Goal: Task Accomplishment & Management: Use online tool/utility

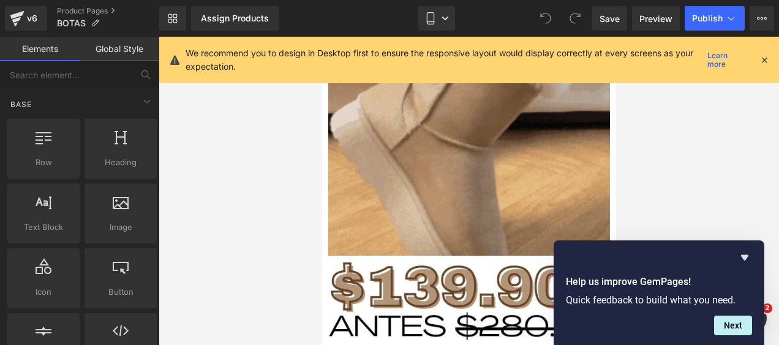
scroll to position [4346, 0]
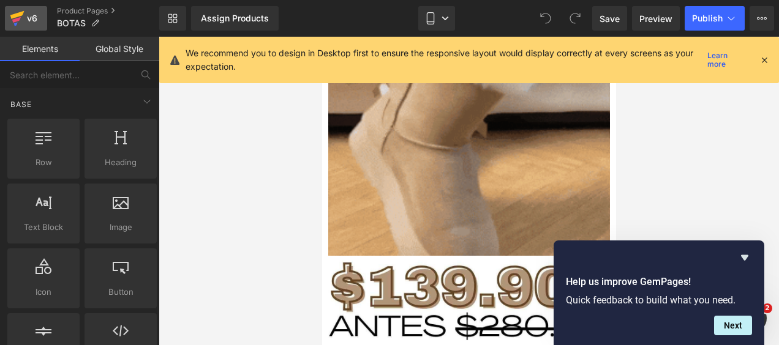
click at [24, 22] on div "v6" at bounding box center [31, 18] width 15 height 16
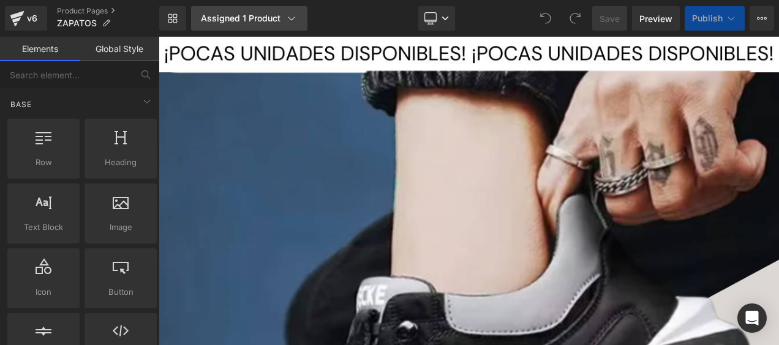
click at [226, 17] on div "Assigned 1 Product" at bounding box center [249, 18] width 97 height 12
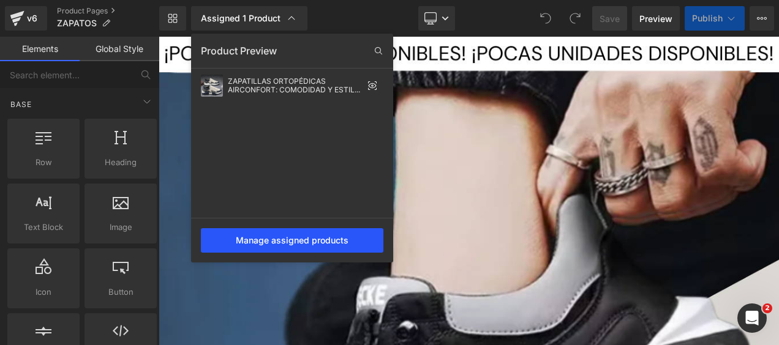
click at [299, 238] on div "Manage assigned products" at bounding box center [292, 240] width 182 height 24
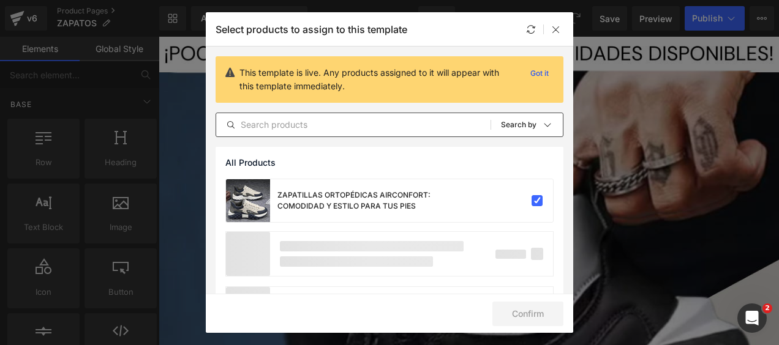
click at [367, 125] on input "text" at bounding box center [353, 125] width 274 height 15
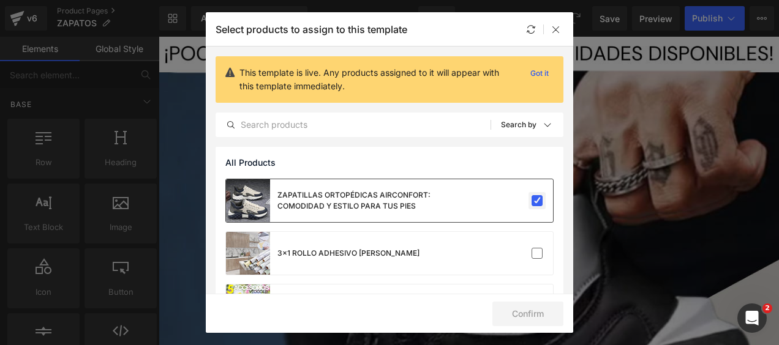
click at [531, 196] on label at bounding box center [536, 200] width 11 height 11
click at [537, 201] on input "checkbox" at bounding box center [537, 201] width 0 height 0
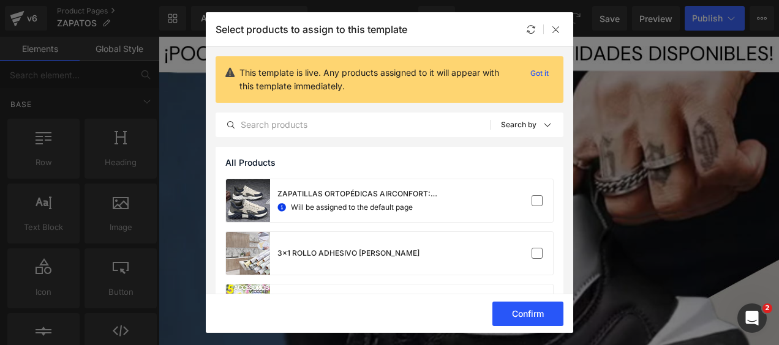
click at [539, 315] on button "Confirm" at bounding box center [527, 314] width 71 height 24
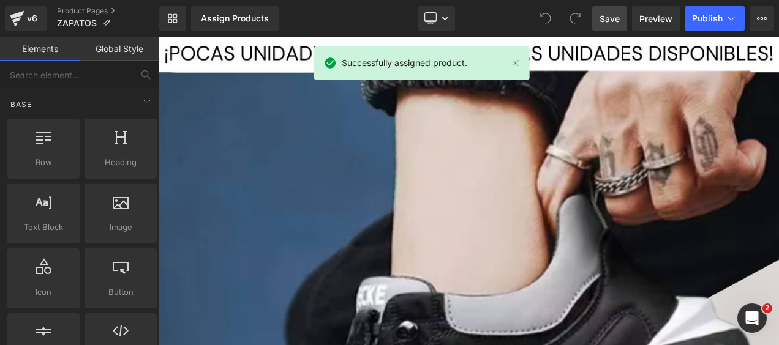
click at [605, 16] on span "Save" at bounding box center [609, 18] width 20 height 13
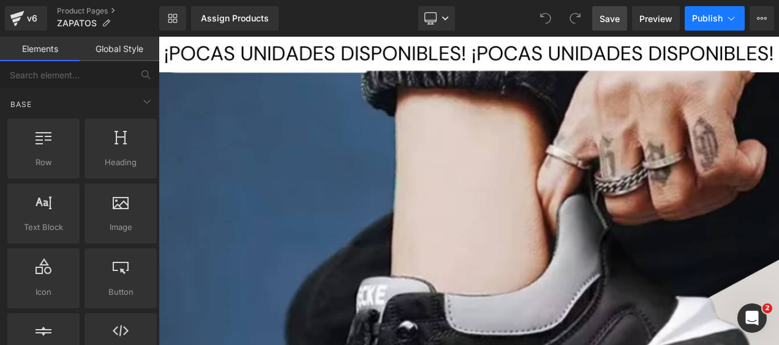
click at [719, 23] on span "Publish" at bounding box center [707, 18] width 31 height 10
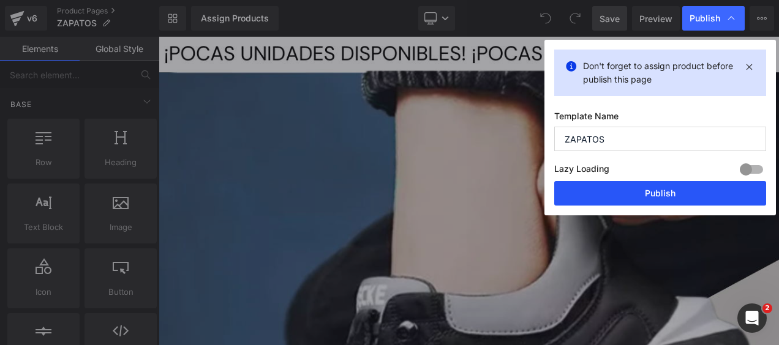
click at [621, 193] on button "Publish" at bounding box center [660, 193] width 212 height 24
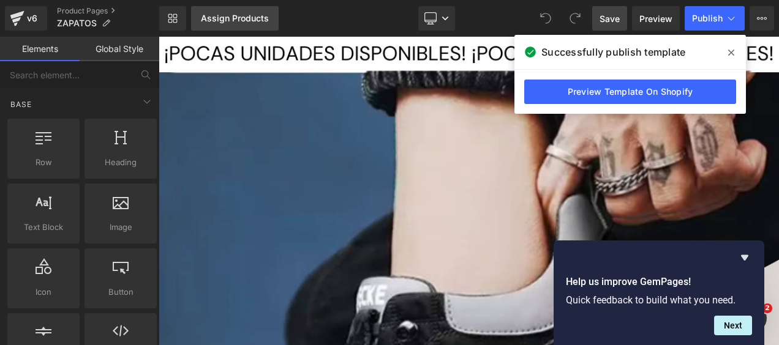
click at [218, 16] on div "Assign Products" at bounding box center [235, 18] width 68 height 10
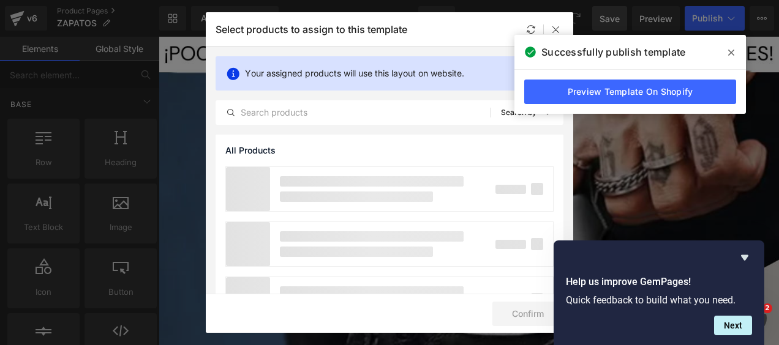
drag, startPoint x: 556, startPoint y: 24, endPoint x: 280, endPoint y: 21, distance: 275.5
click at [556, 22] on div at bounding box center [555, 29] width 15 height 15
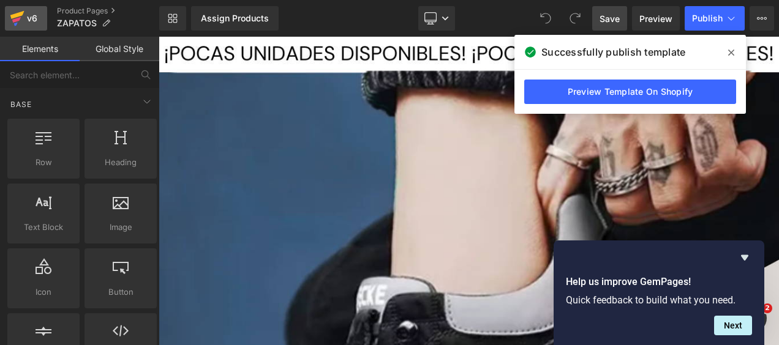
click at [17, 23] on icon at bounding box center [16, 24] width 4 height 4
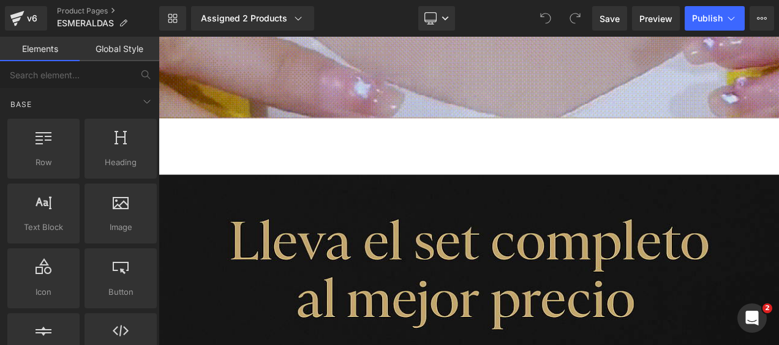
scroll to position [1592, 0]
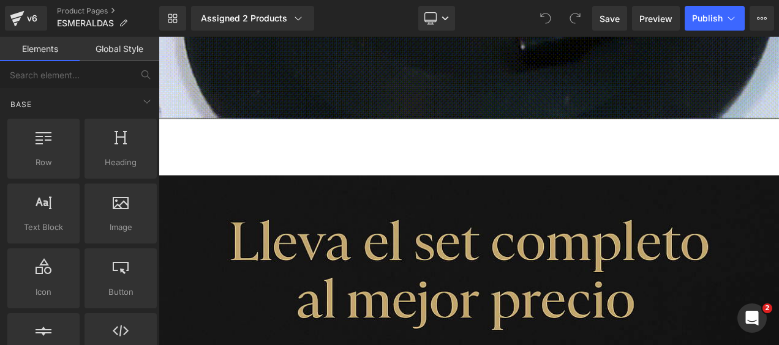
click at [569, 154] on div "Add To Cart (P) Cart Button" at bounding box center [529, 169] width 728 height 31
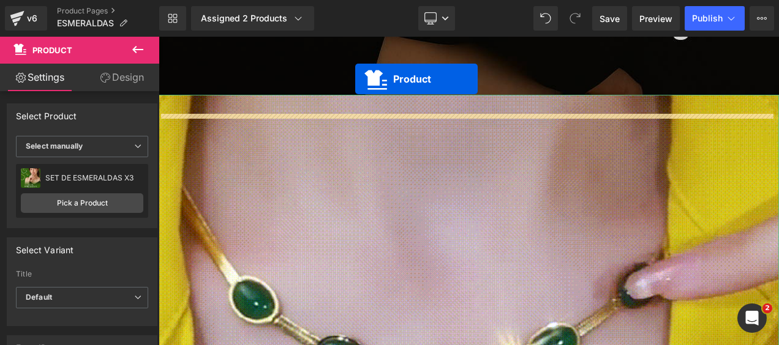
scroll to position [992, 0]
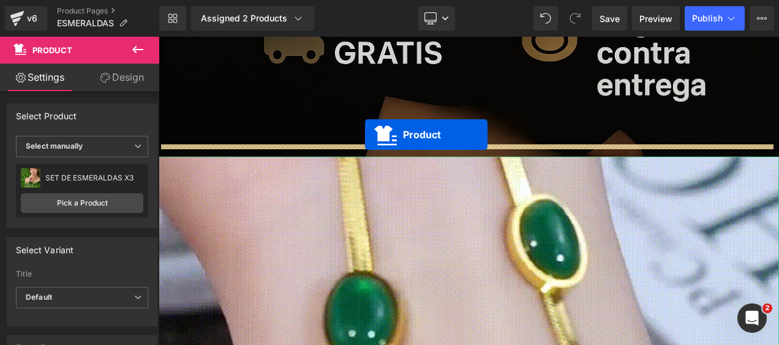
drag, startPoint x: 496, startPoint y: 122, endPoint x: 430, endPoint y: 155, distance: 74.2
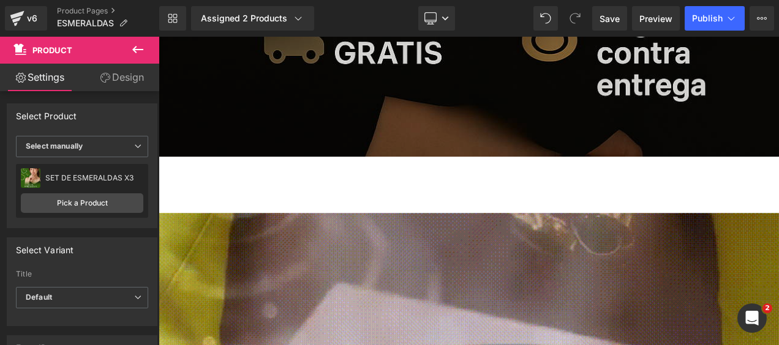
scroll to position [930, 0]
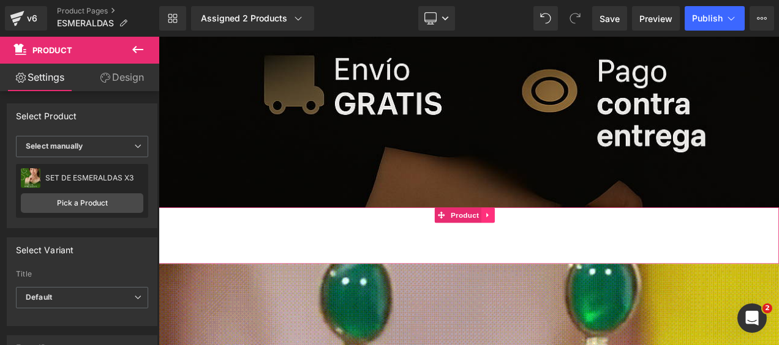
click at [550, 248] on icon at bounding box center [551, 251] width 2 height 6
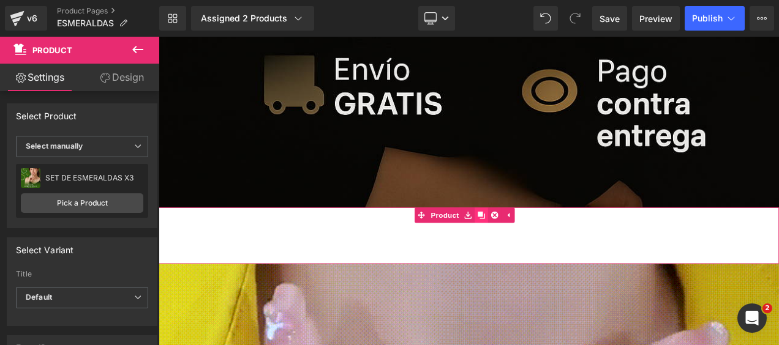
click at [545, 245] on icon at bounding box center [544, 249] width 9 height 9
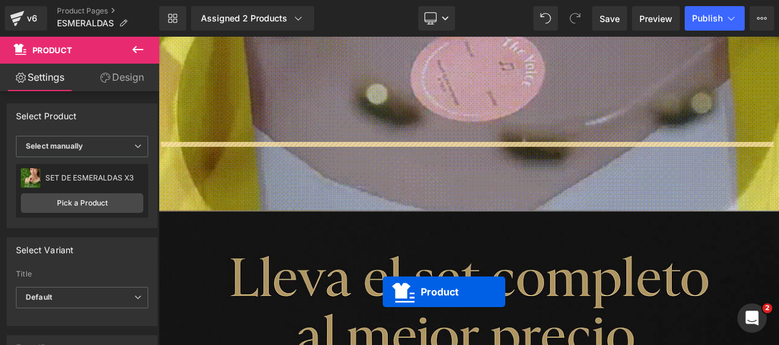
scroll to position [1641, 0]
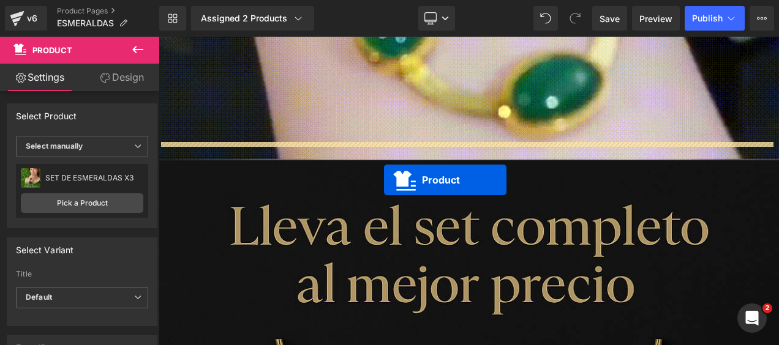
drag, startPoint x: 495, startPoint y: 94, endPoint x: 427, endPoint y: 208, distance: 131.8
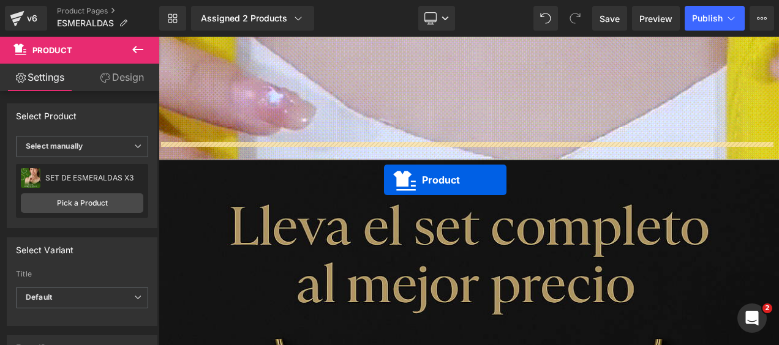
scroll to position [1610, 0]
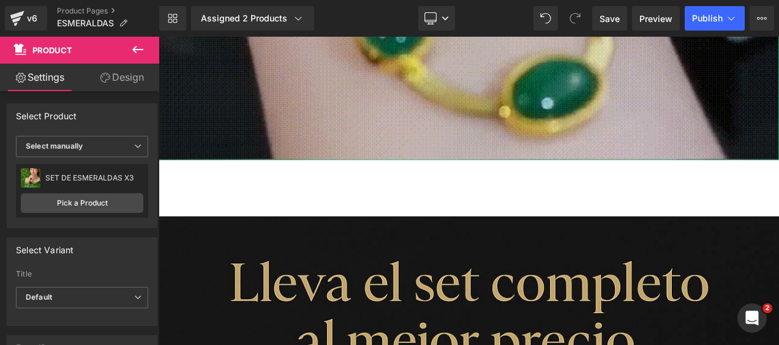
drag, startPoint x: 769, startPoint y: 103, endPoint x: 762, endPoint y: 127, distance: 24.6
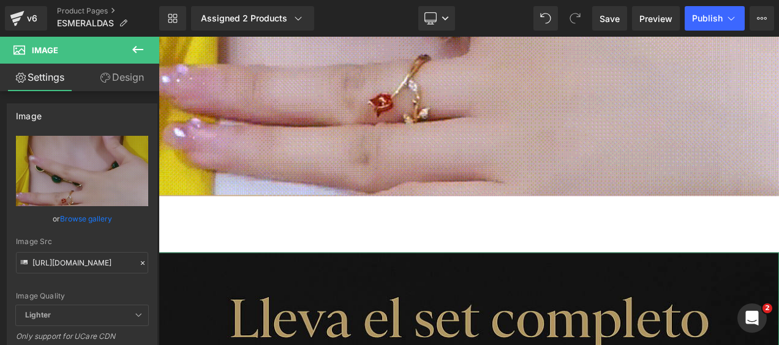
scroll to position [1549, 0]
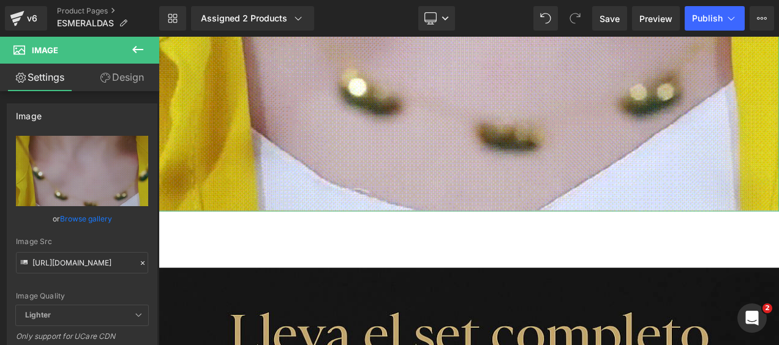
click at [129, 75] on link "Design" at bounding box center [122, 78] width 80 height 28
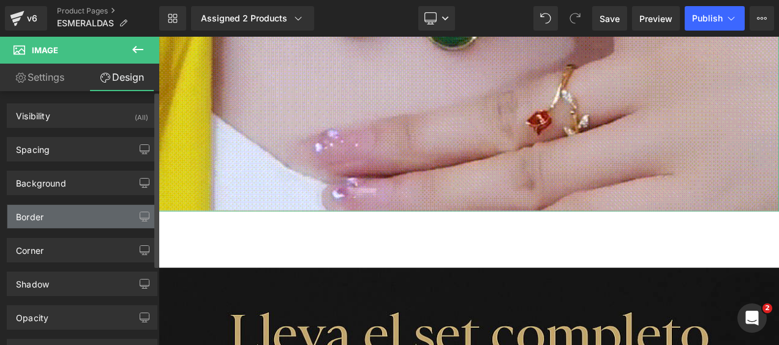
click at [64, 220] on div "Border" at bounding box center [81, 216] width 149 height 23
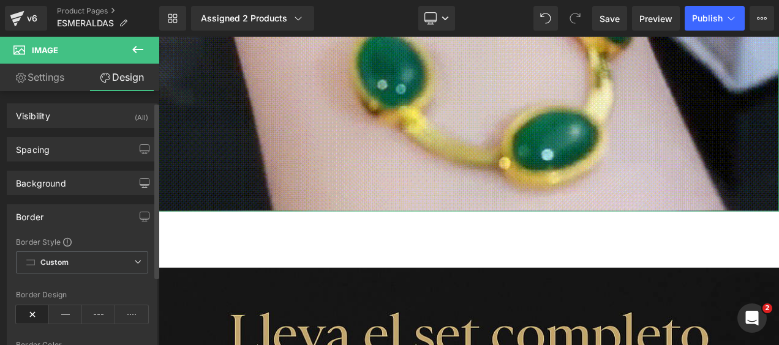
scroll to position [61, 0]
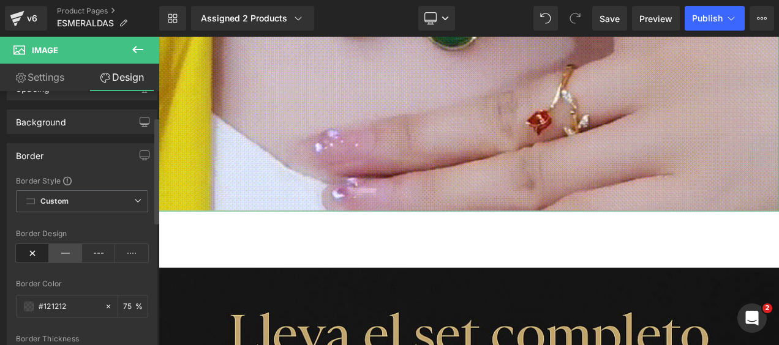
click at [63, 252] on icon at bounding box center [65, 253] width 33 height 18
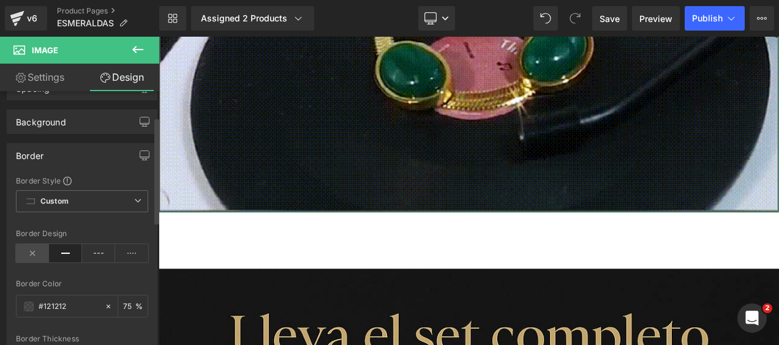
click at [38, 253] on icon at bounding box center [32, 253] width 33 height 18
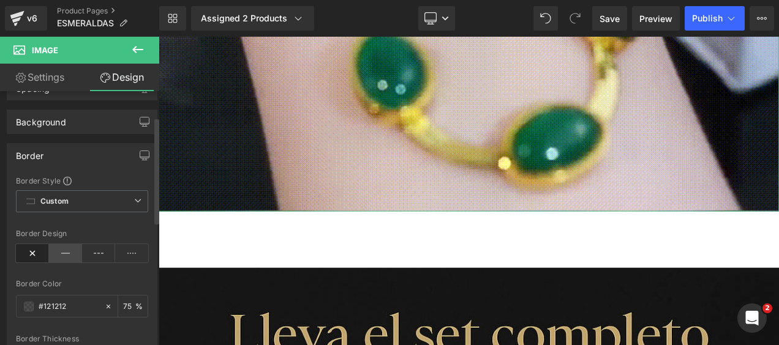
click at [58, 252] on icon at bounding box center [65, 253] width 33 height 18
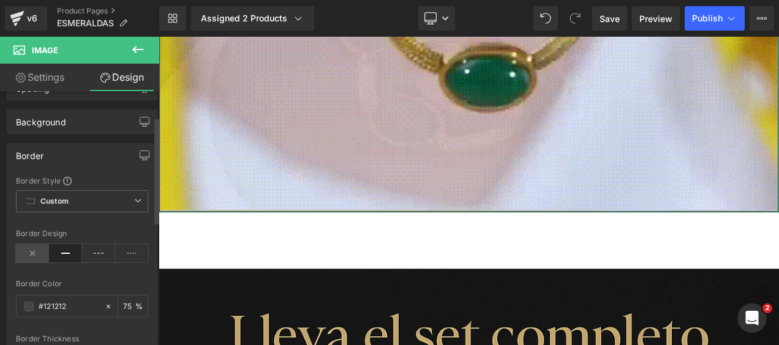
click at [32, 256] on icon at bounding box center [32, 253] width 33 height 18
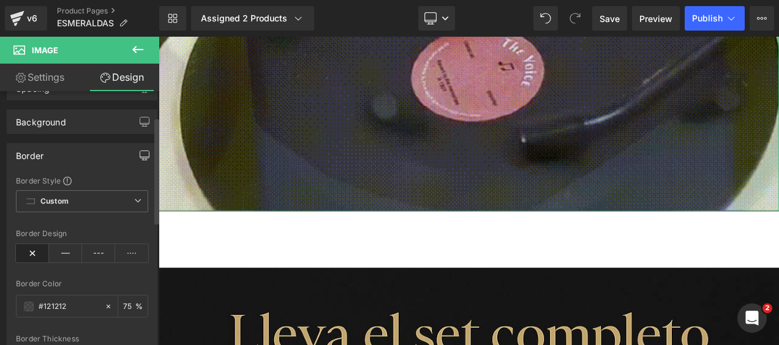
click at [140, 152] on icon "button" at bounding box center [145, 156] width 10 height 10
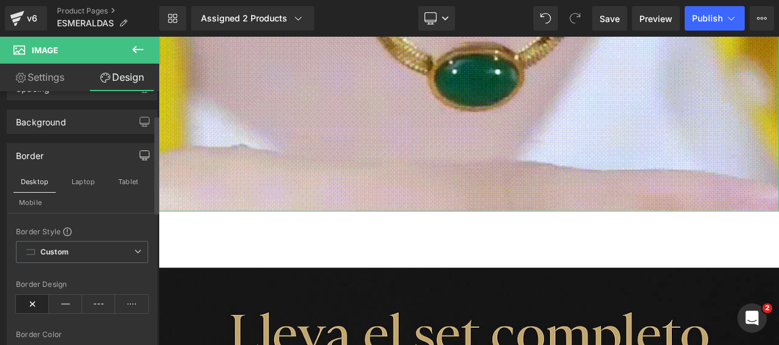
click at [95, 154] on div "Border" at bounding box center [81, 155] width 149 height 23
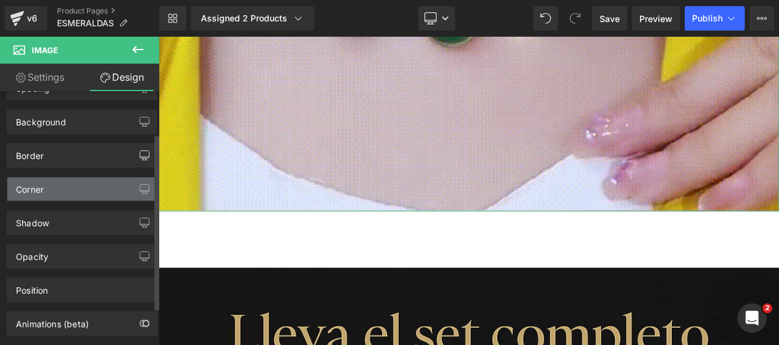
click at [95, 195] on div "Corner" at bounding box center [81, 189] width 149 height 23
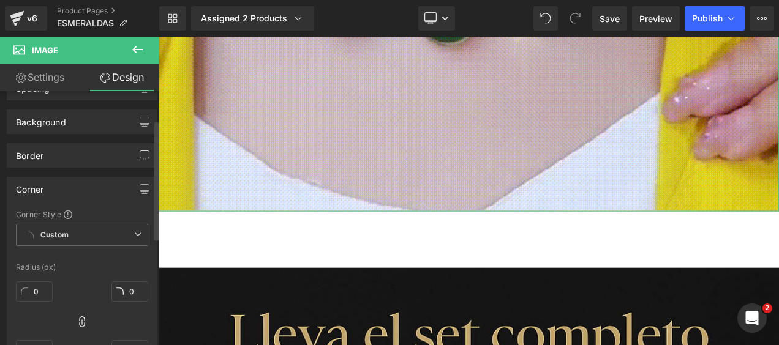
click at [95, 195] on div "Corner" at bounding box center [81, 189] width 149 height 23
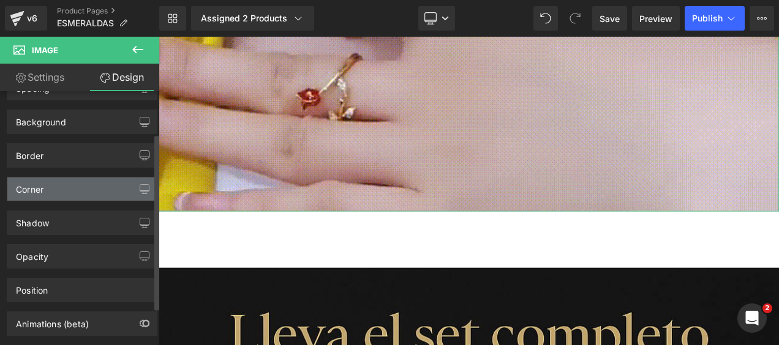
click at [102, 184] on div "Corner" at bounding box center [81, 189] width 149 height 23
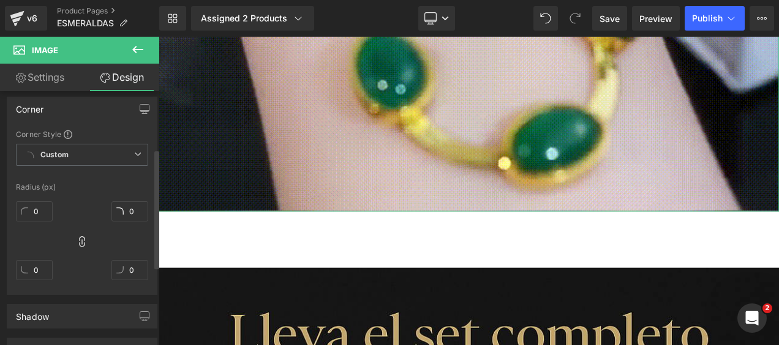
scroll to position [122, 0]
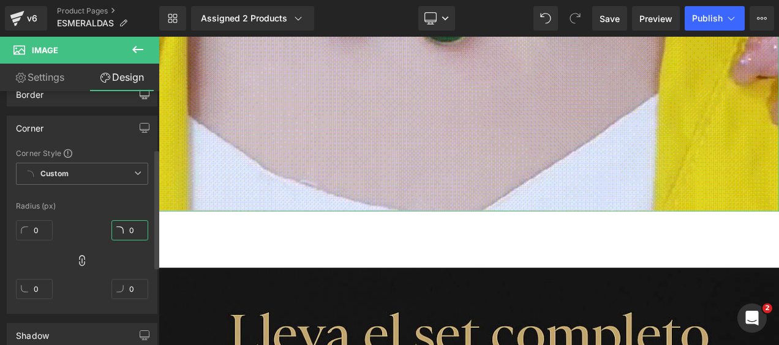
click at [127, 230] on input "0" at bounding box center [129, 230] width 37 height 20
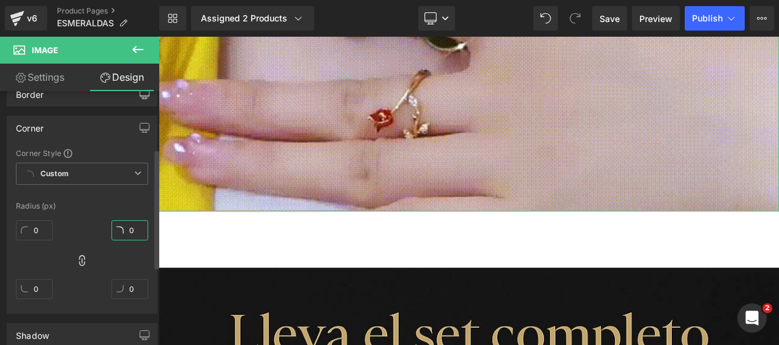
type input "5"
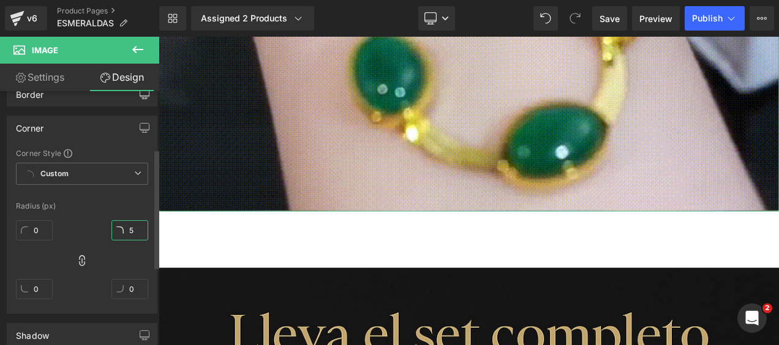
type input "5"
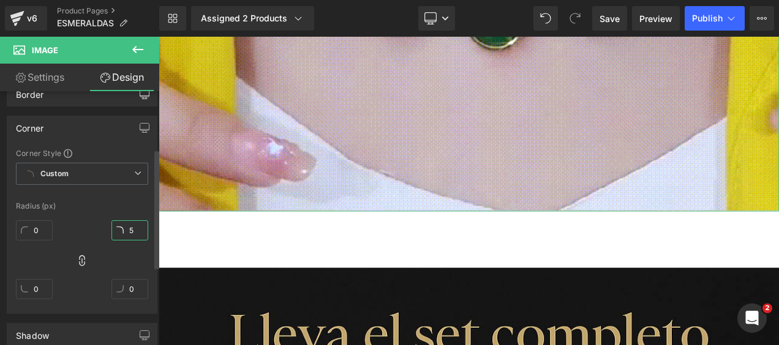
type input "5"
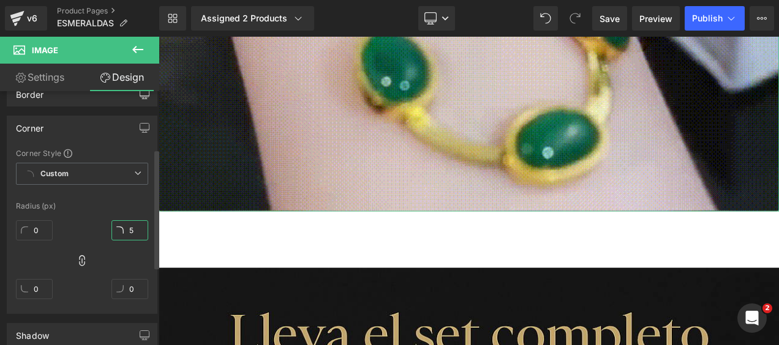
type input "5"
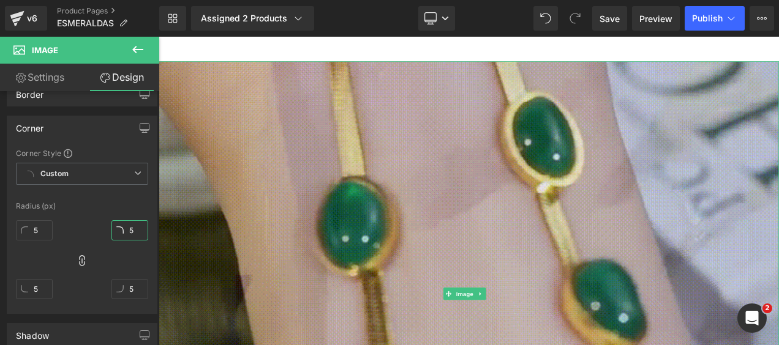
scroll to position [1243, 0]
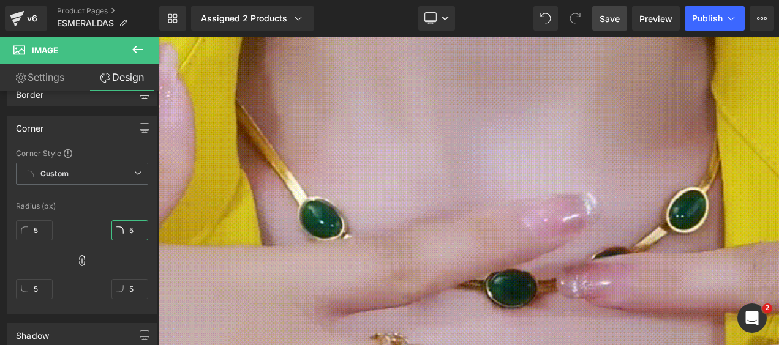
type input "5"
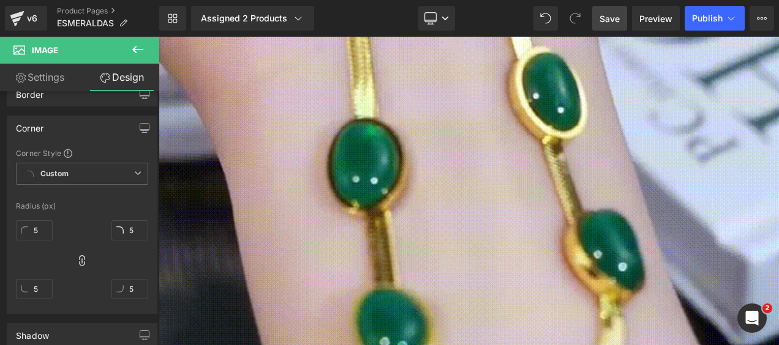
click at [604, 22] on span "Save" at bounding box center [609, 18] width 20 height 13
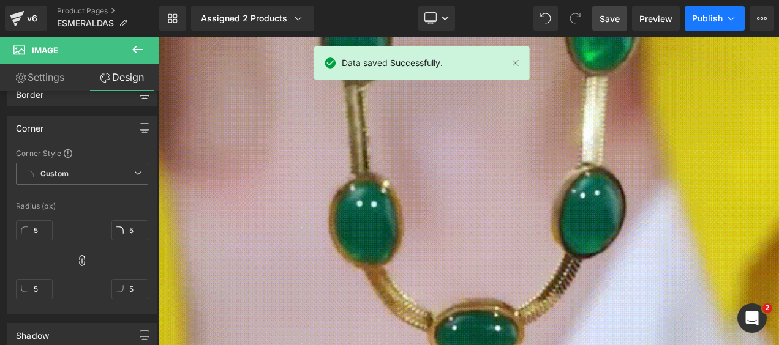
click at [700, 17] on span "Publish" at bounding box center [707, 18] width 31 height 10
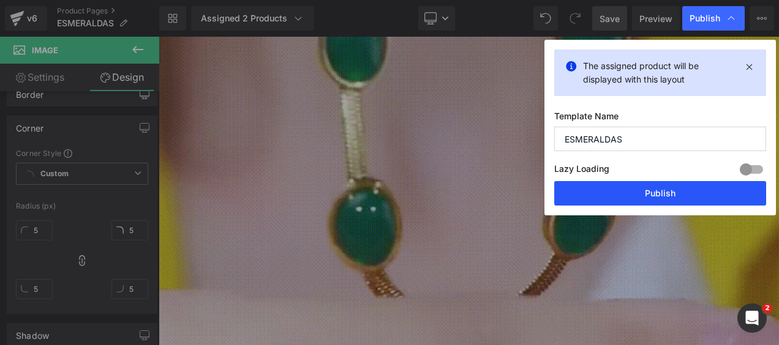
click at [664, 192] on button "Publish" at bounding box center [660, 193] width 212 height 24
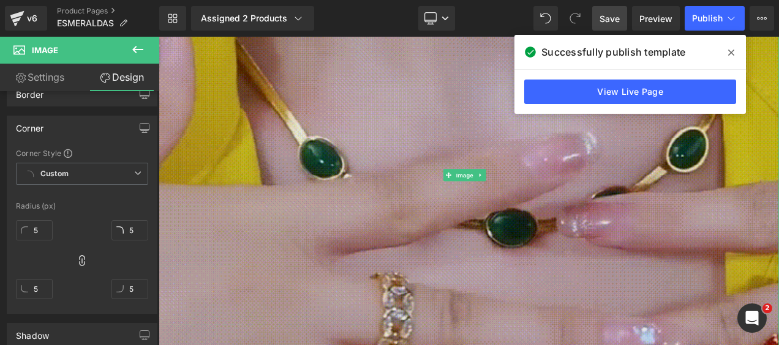
scroll to position [1549, 0]
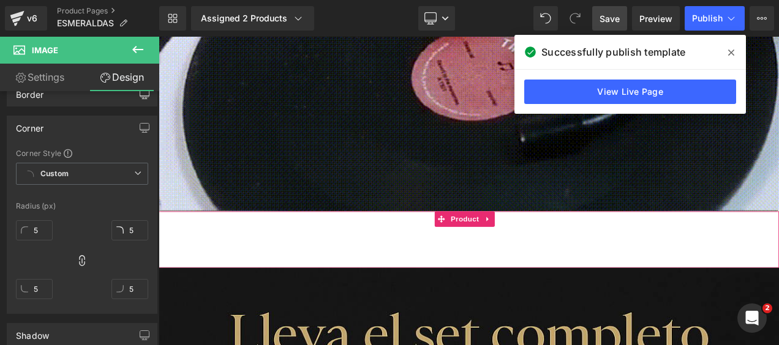
click at [468, 267] on div "Add To Cart (P) Cart Button" at bounding box center [529, 279] width 728 height 31
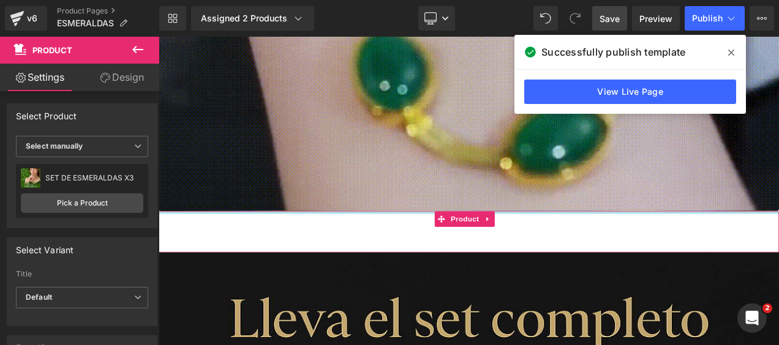
drag, startPoint x: 468, startPoint y: 224, endPoint x: 459, endPoint y: 201, distance: 24.4
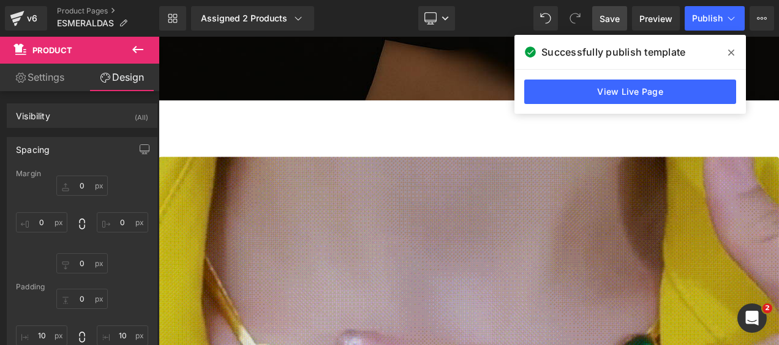
scroll to position [998, 0]
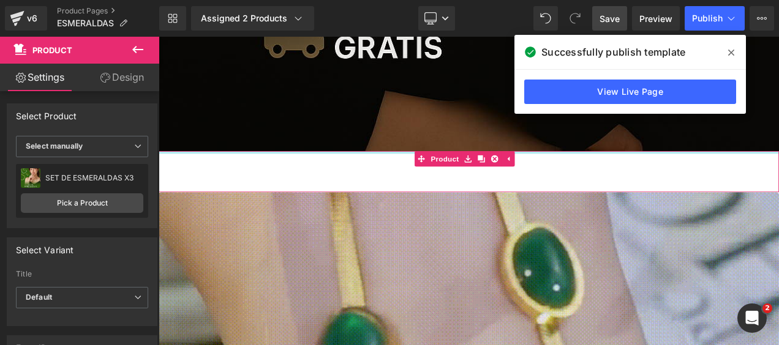
drag, startPoint x: 445, startPoint y: 159, endPoint x: 433, endPoint y: 218, distance: 60.6
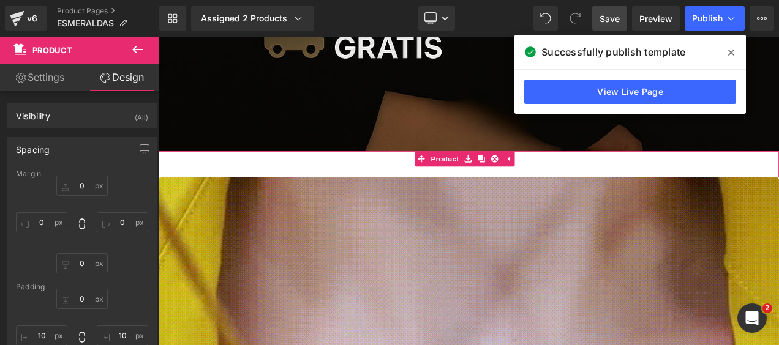
drag, startPoint x: 435, startPoint y: 206, endPoint x: 449, endPoint y: 166, distance: 42.8
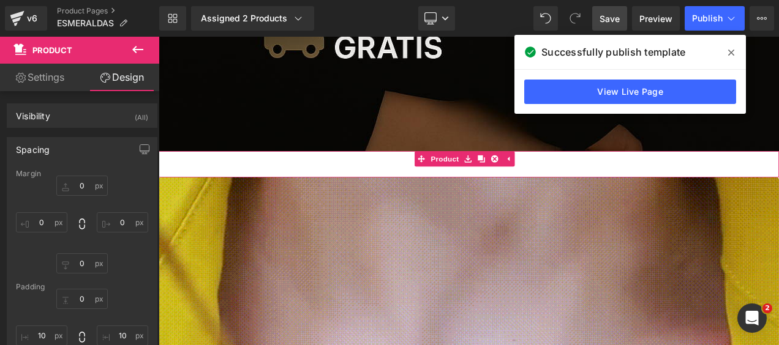
click at [432, 183] on div "Add To Cart (P) Cart Button Product" at bounding box center [529, 189] width 741 height 31
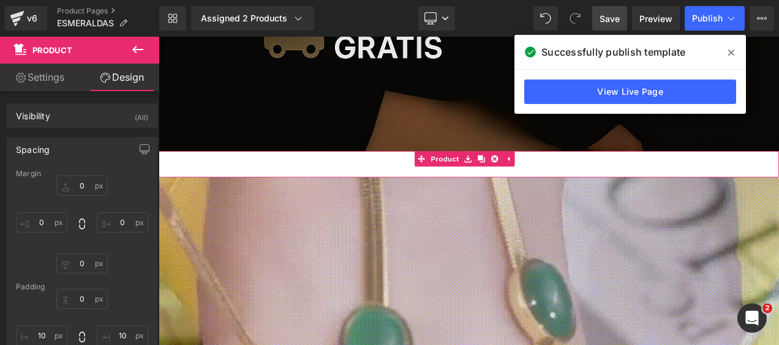
type input "0px"
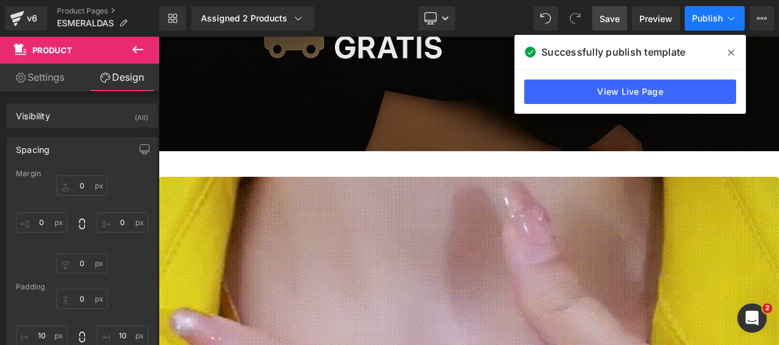
click at [706, 16] on span "Publish" at bounding box center [707, 18] width 31 height 10
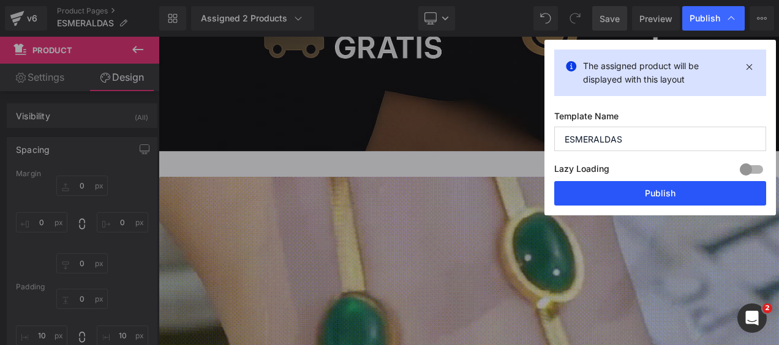
click at [615, 189] on button "Publish" at bounding box center [660, 193] width 212 height 24
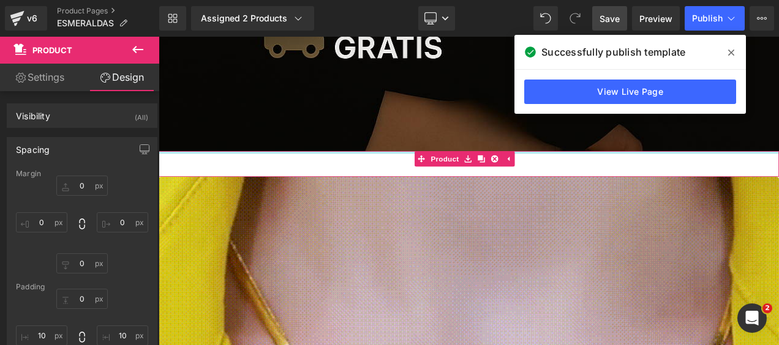
type input "0px"
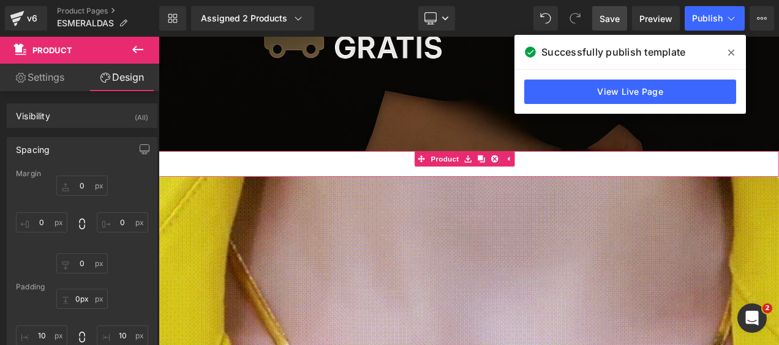
drag, startPoint x: 428, startPoint y: 161, endPoint x: 421, endPoint y: 177, distance: 17.5
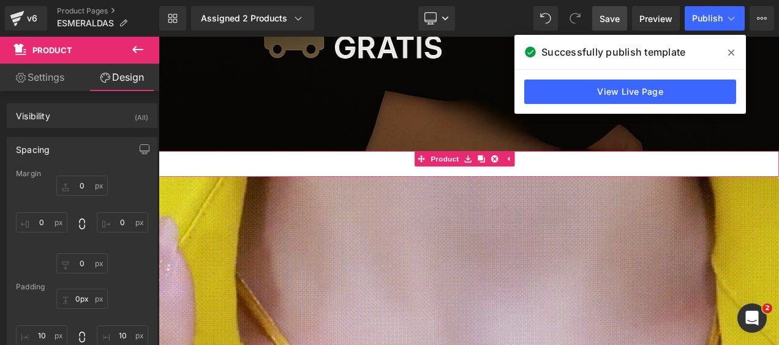
click at [421, 177] on div "Add To Cart (P) Cart Button Product" at bounding box center [529, 189] width 741 height 31
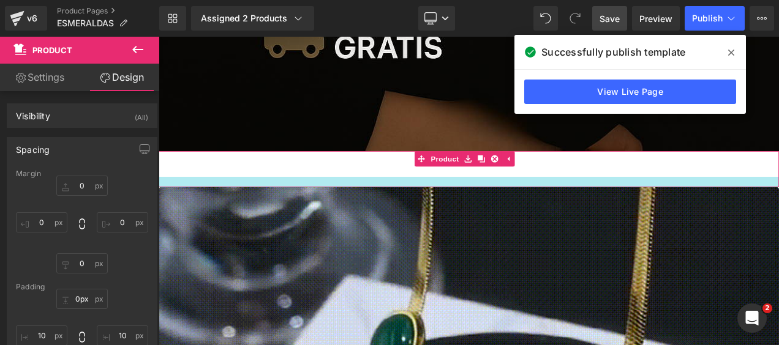
type input "15px"
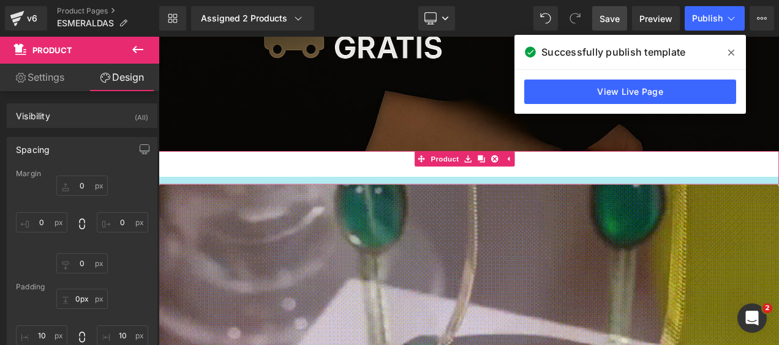
drag, startPoint x: 427, startPoint y: 188, endPoint x: 422, endPoint y: 197, distance: 10.7
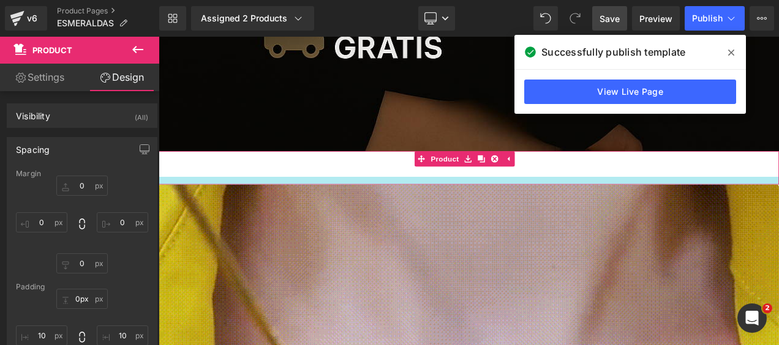
click at [422, 204] on div at bounding box center [529, 208] width 741 height 9
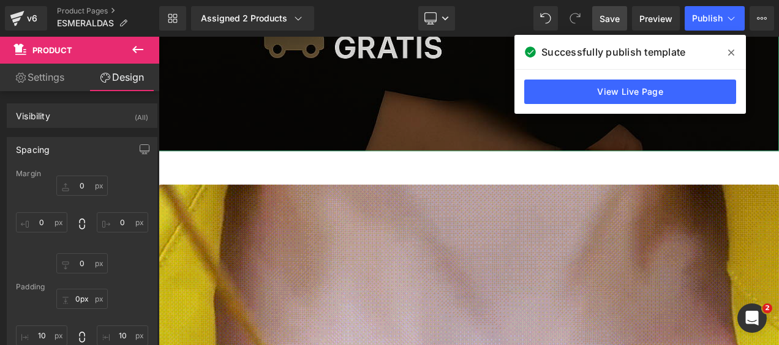
drag, startPoint x: 426, startPoint y: 161, endPoint x: 427, endPoint y: 147, distance: 14.1
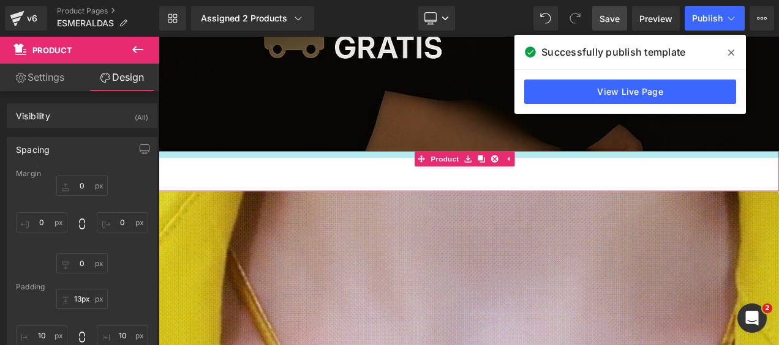
type input "14px"
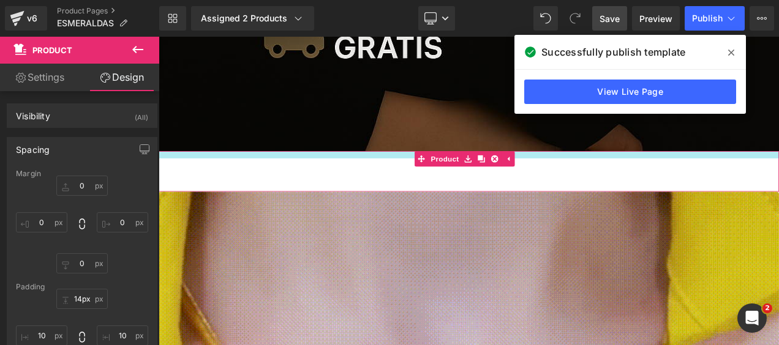
drag, startPoint x: 427, startPoint y: 159, endPoint x: 427, endPoint y: 166, distance: 7.4
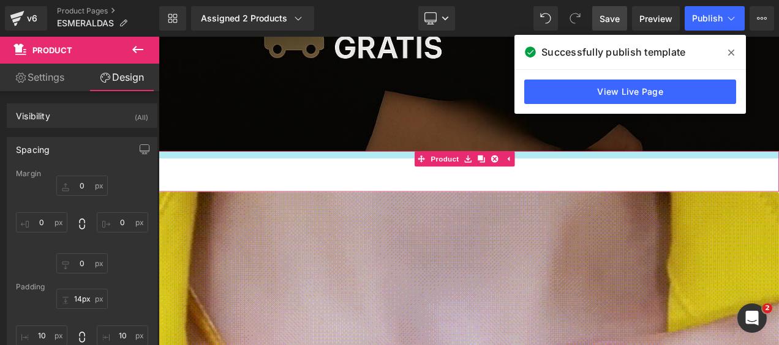
click at [425, 174] on div "Add To Cart (P) Cart Button Product" at bounding box center [529, 198] width 741 height 48
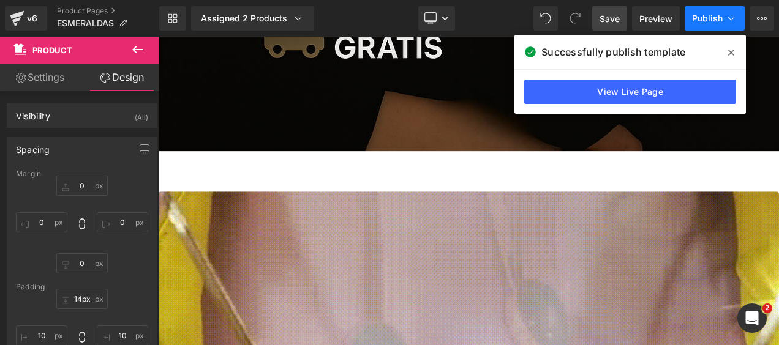
click at [706, 15] on span "Publish" at bounding box center [707, 18] width 31 height 10
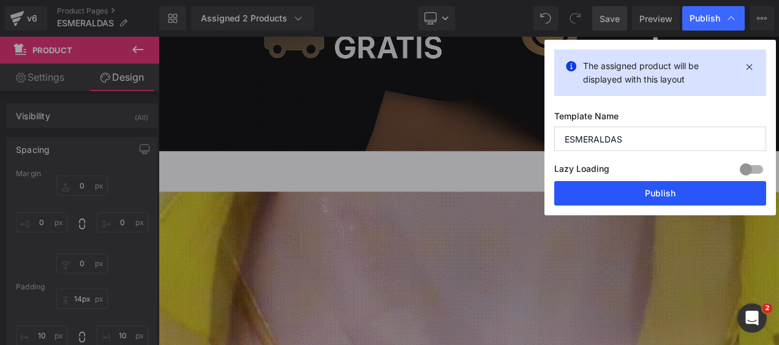
click at [663, 186] on button "Publish" at bounding box center [660, 193] width 212 height 24
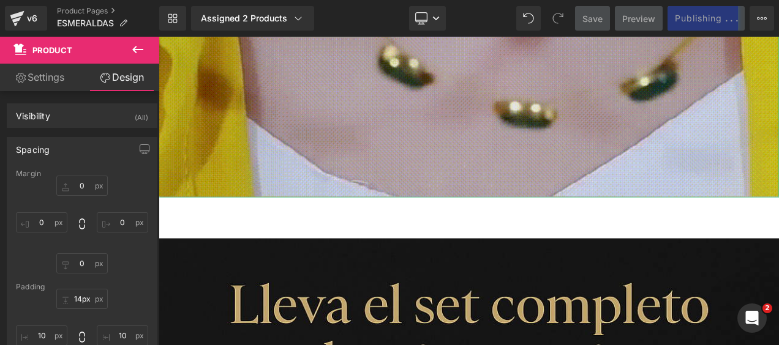
scroll to position [1549, 0]
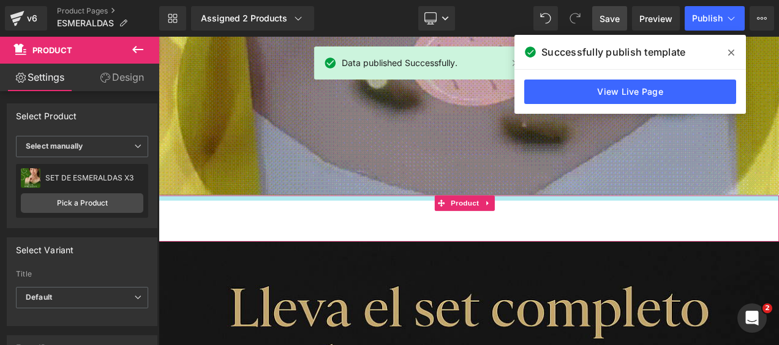
drag, startPoint x: 411, startPoint y: 204, endPoint x: 411, endPoint y: 211, distance: 6.8
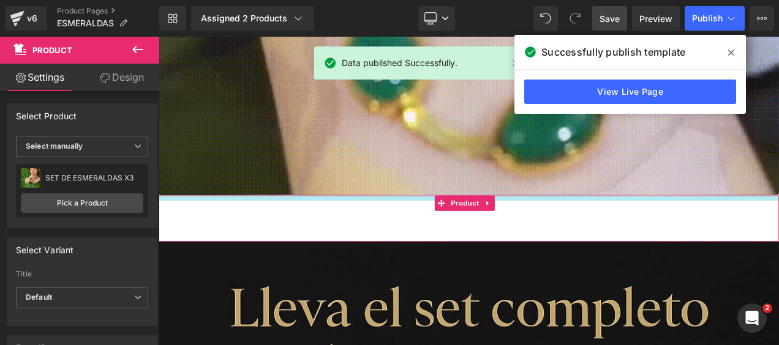
click at [411, 226] on div "Add To Cart (P) Cart Button Product" at bounding box center [529, 253] width 741 height 55
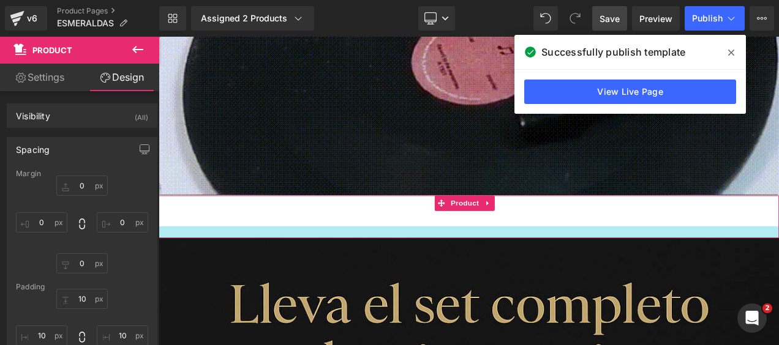
type input "14px"
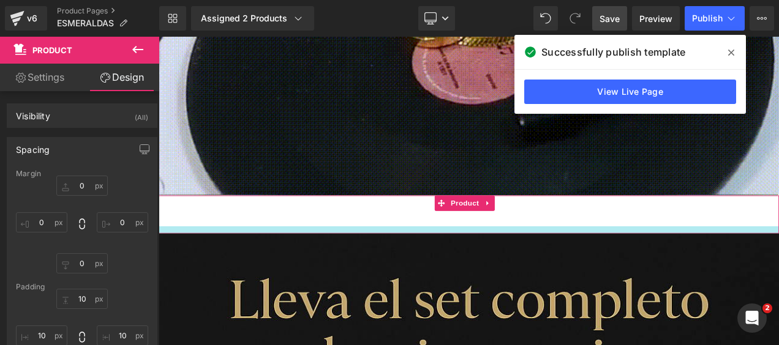
drag, startPoint x: 400, startPoint y: 259, endPoint x: 399, endPoint y: 249, distance: 10.5
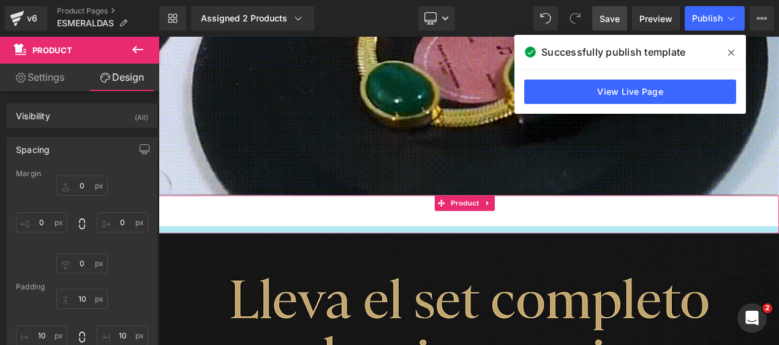
click at [399, 263] on div at bounding box center [529, 267] width 741 height 9
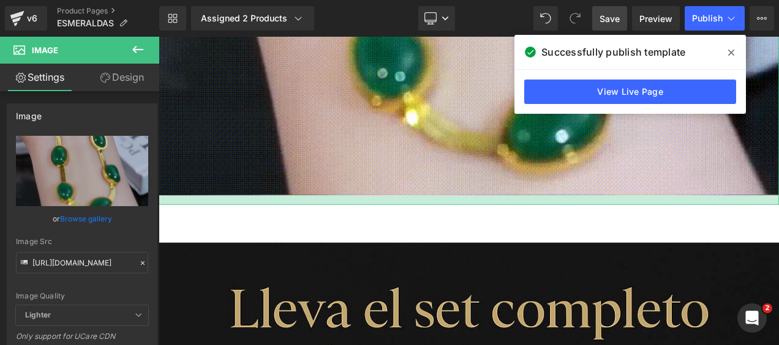
drag, startPoint x: 423, startPoint y: 203, endPoint x: 418, endPoint y: 214, distance: 12.1
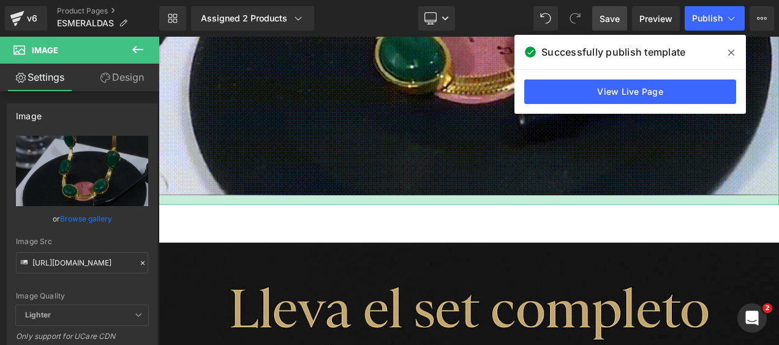
click at [418, 226] on div at bounding box center [529, 231] width 741 height 11
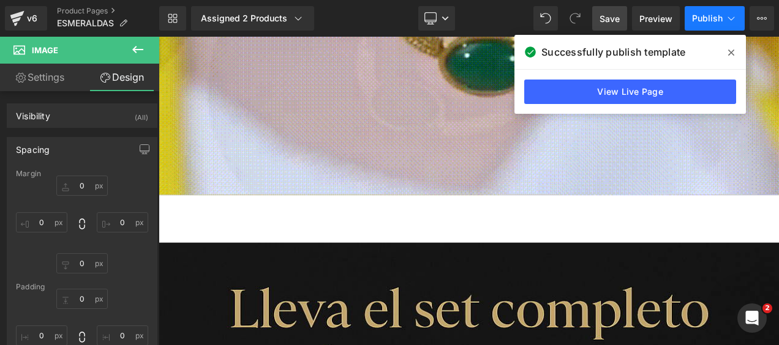
click at [715, 15] on span "Publish" at bounding box center [707, 18] width 31 height 10
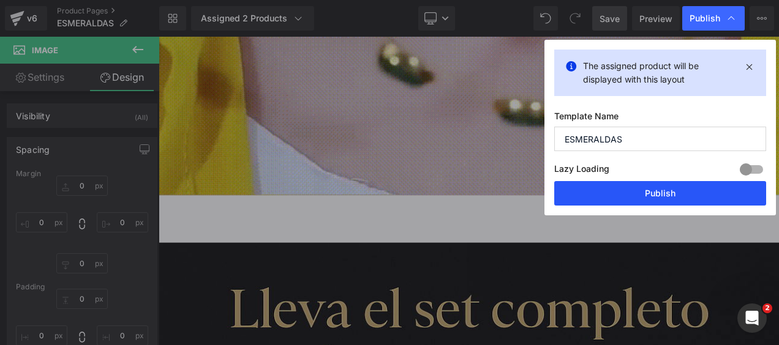
click at [601, 188] on button "Publish" at bounding box center [660, 193] width 212 height 24
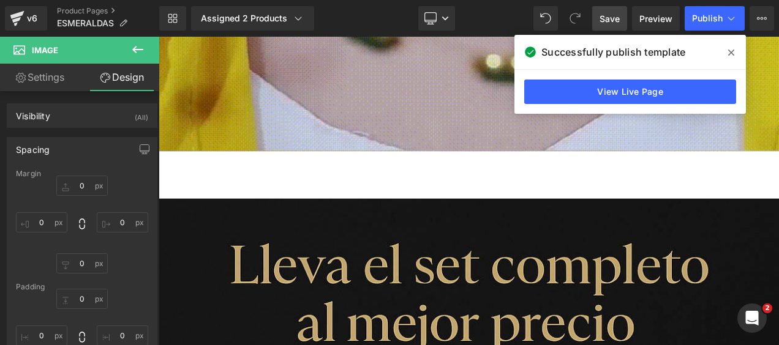
scroll to position [1610, 0]
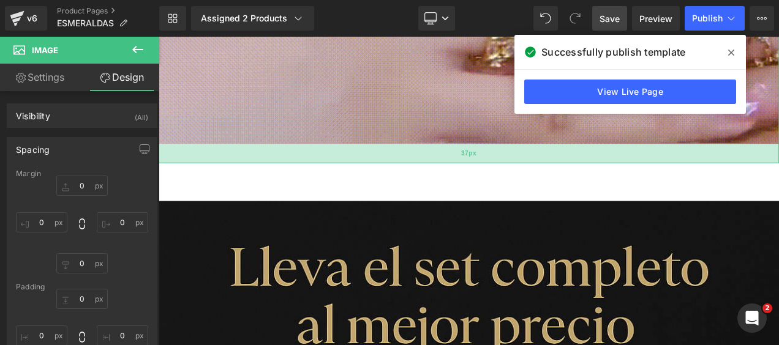
drag, startPoint x: 421, startPoint y: 144, endPoint x: 414, endPoint y: 155, distance: 13.2
click at [414, 165] on div "37px" at bounding box center [529, 176] width 741 height 23
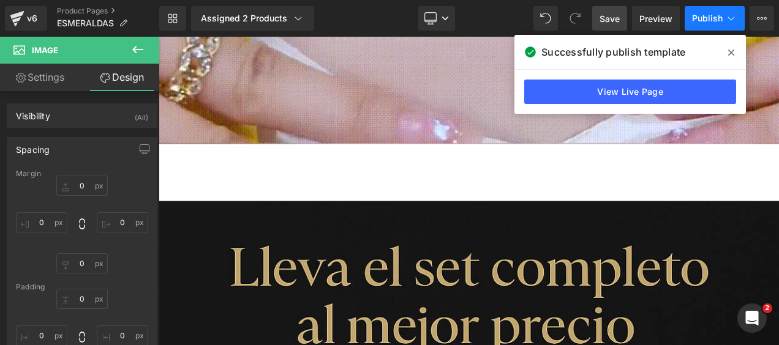
click at [697, 16] on span "Publish" at bounding box center [707, 18] width 31 height 10
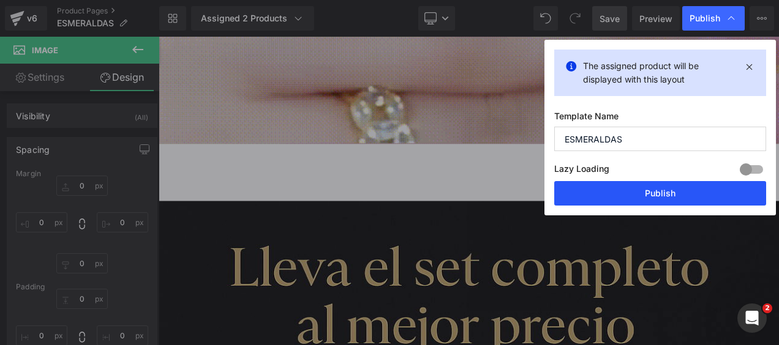
click at [607, 193] on button "Publish" at bounding box center [660, 193] width 212 height 24
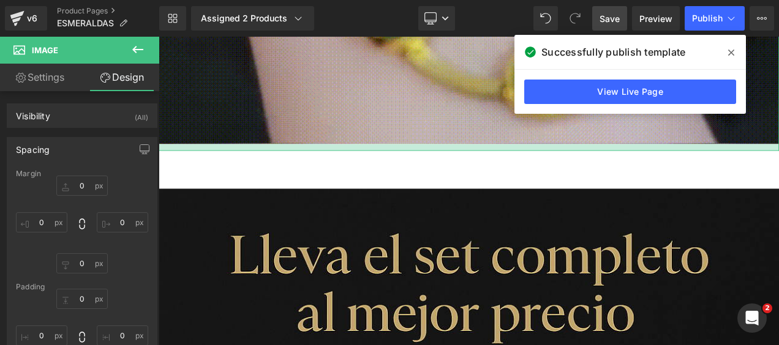
type input "0px"
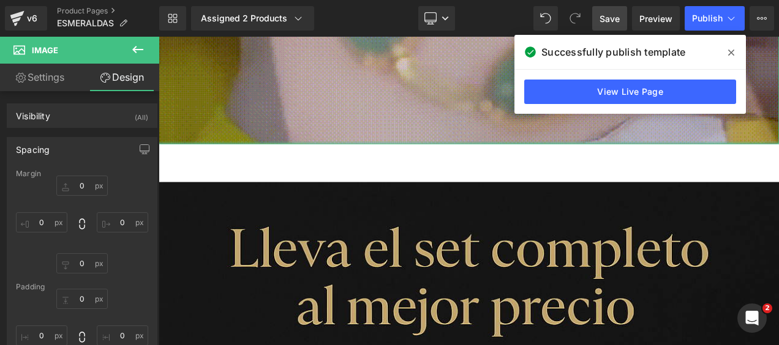
drag, startPoint x: 463, startPoint y: 157, endPoint x: 459, endPoint y: 125, distance: 32.1
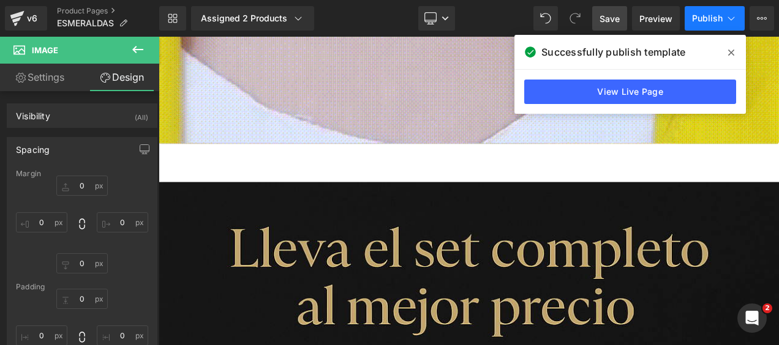
click at [716, 18] on span "Publish" at bounding box center [707, 18] width 31 height 10
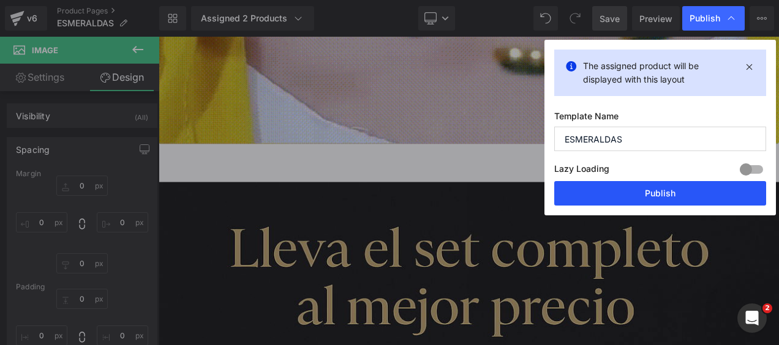
click at [602, 198] on button "Publish" at bounding box center [660, 193] width 212 height 24
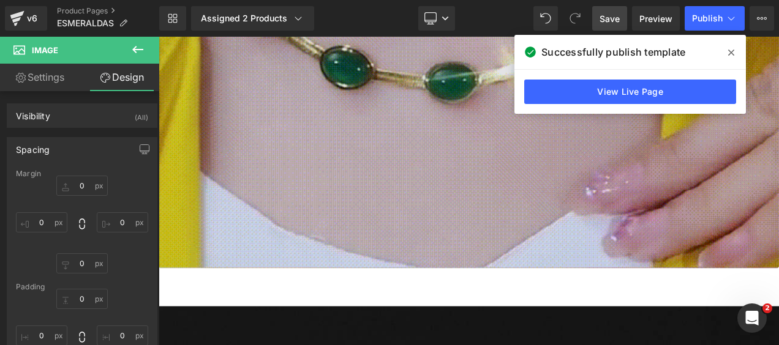
scroll to position [1426, 0]
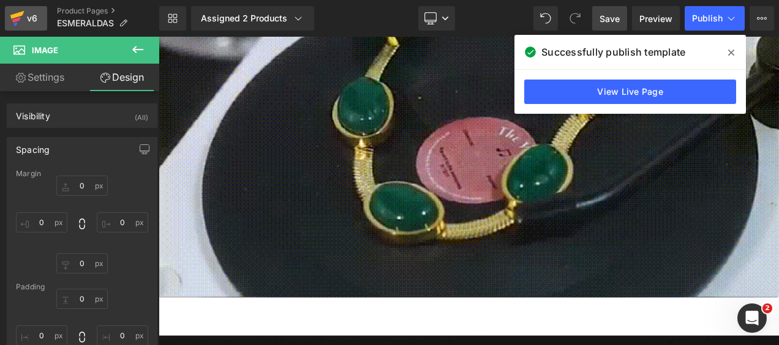
drag, startPoint x: 22, startPoint y: 18, endPoint x: 32, endPoint y: 15, distance: 10.3
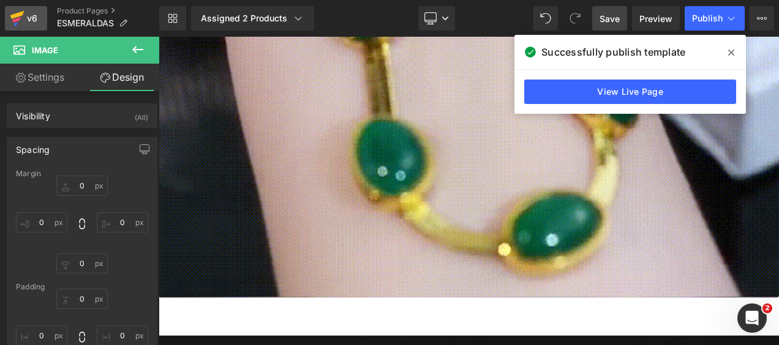
click at [22, 18] on icon at bounding box center [17, 18] width 15 height 31
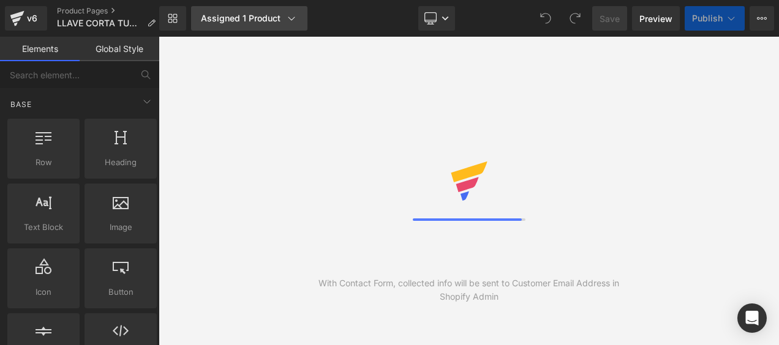
click at [246, 19] on div "Assigned 1 Product" at bounding box center [249, 18] width 97 height 12
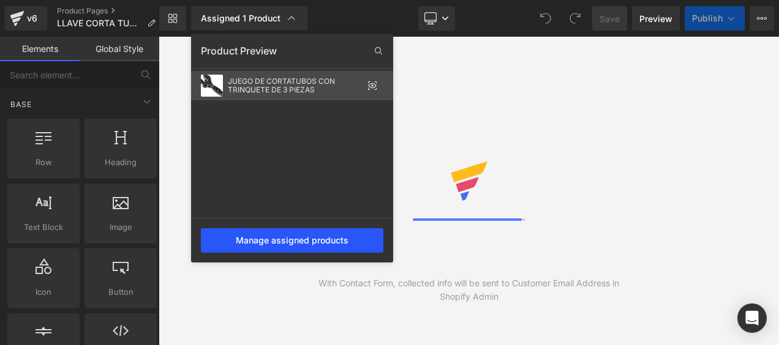
click at [283, 249] on div "Manage assigned products" at bounding box center [292, 240] width 182 height 24
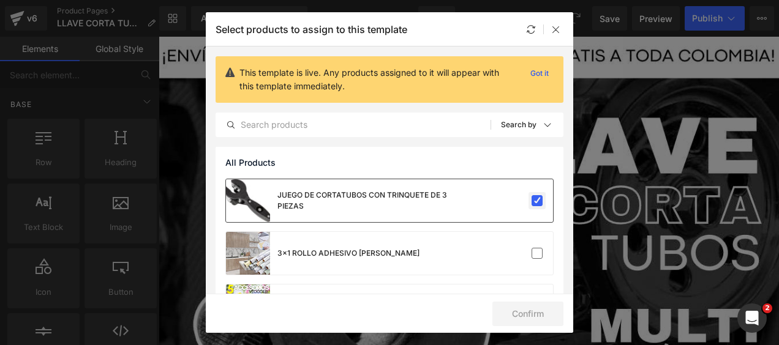
click at [531, 199] on label at bounding box center [536, 200] width 11 height 11
click at [537, 201] on input "checkbox" at bounding box center [537, 201] width 0 height 0
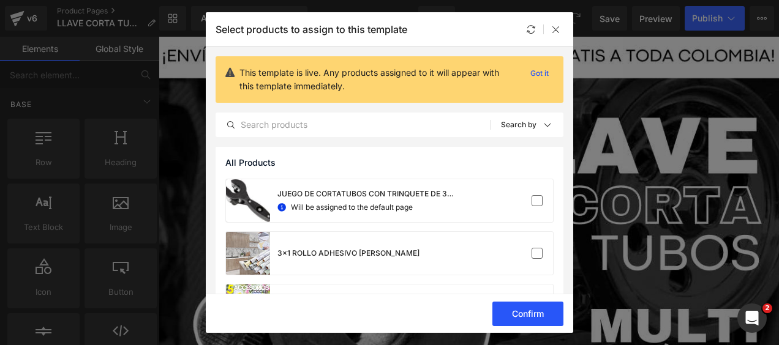
click at [536, 309] on button "Confirm" at bounding box center [527, 314] width 71 height 24
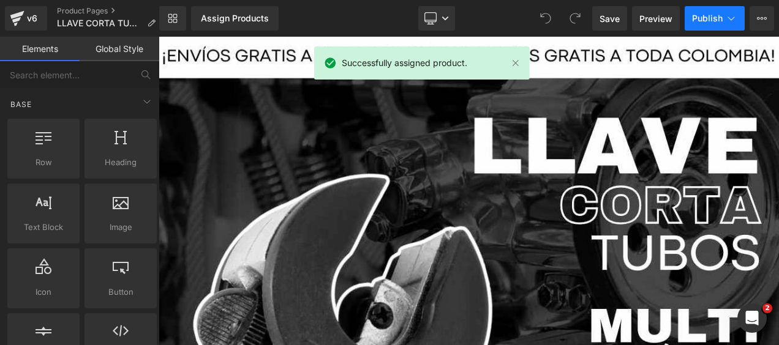
click at [723, 20] on button "Publish" at bounding box center [714, 18] width 60 height 24
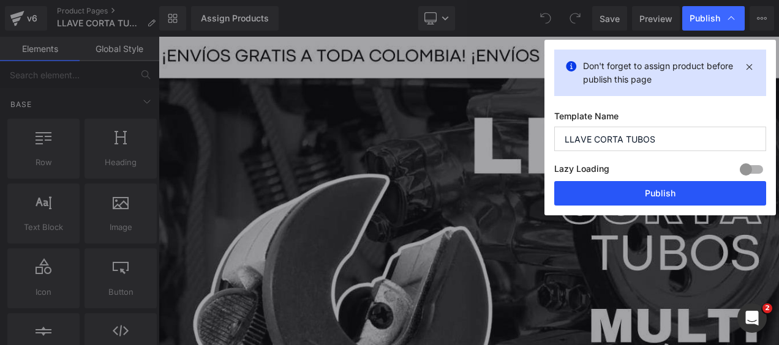
click at [668, 192] on button "Publish" at bounding box center [660, 193] width 212 height 24
